Goal: Information Seeking & Learning: Find specific fact

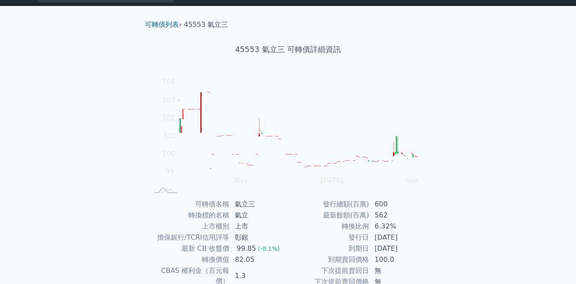
scroll to position [24, 0]
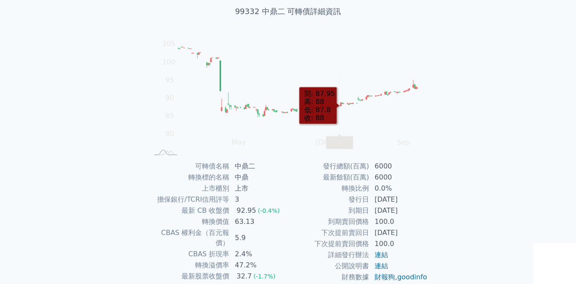
scroll to position [53, 0]
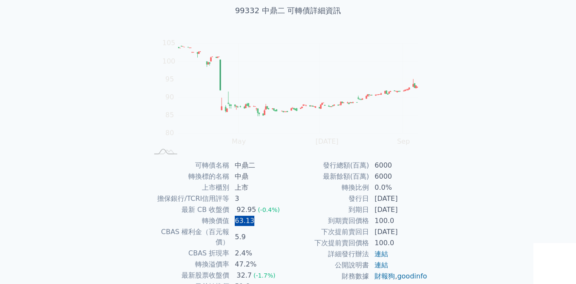
drag, startPoint x: 236, startPoint y: 222, endPoint x: 257, endPoint y: 223, distance: 21.7
click at [257, 222] on td "63.13" at bounding box center [259, 220] width 58 height 11
click at [257, 223] on td "63.13" at bounding box center [259, 220] width 58 height 11
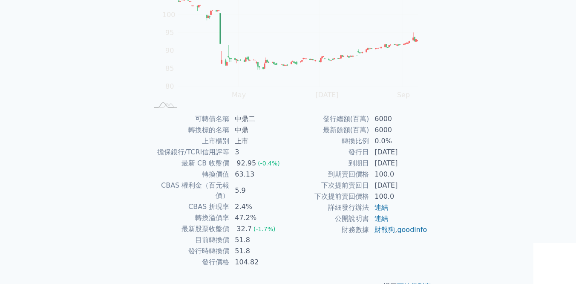
scroll to position [101, 0]
click at [239, 233] on td "51.8" at bounding box center [259, 238] width 58 height 11
click at [242, 244] on td "51.8" at bounding box center [259, 249] width 58 height 11
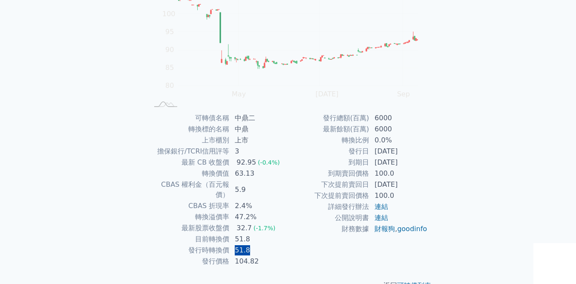
click at [242, 244] on td "51.8" at bounding box center [259, 249] width 58 height 11
click at [261, 244] on td "51.8" at bounding box center [259, 249] width 58 height 11
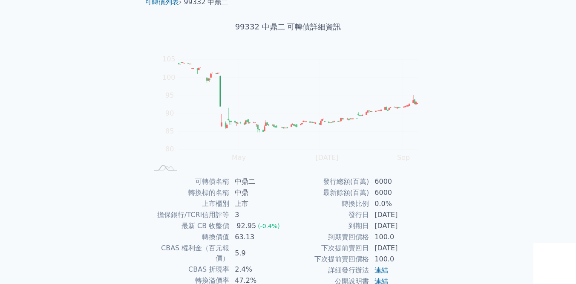
scroll to position [26, 0]
